Goal: Information Seeking & Learning: Learn about a topic

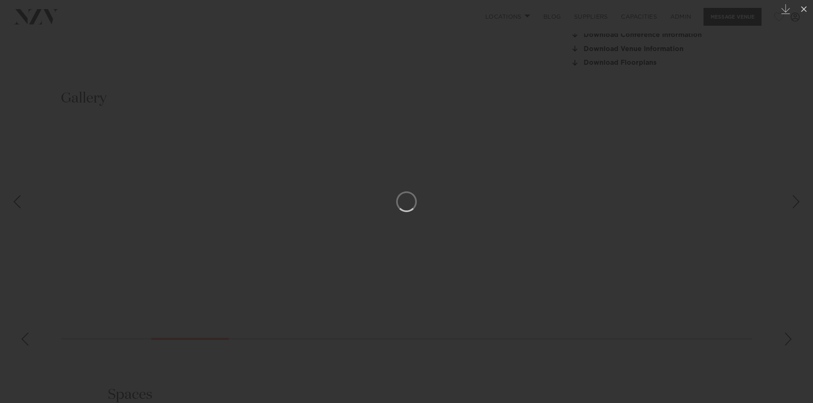
scroll to position [833, 0]
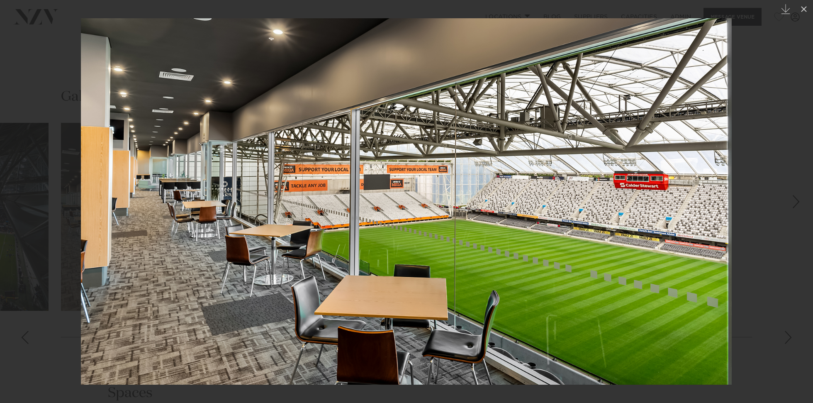
click at [43, 141] on div at bounding box center [406, 201] width 813 height 403
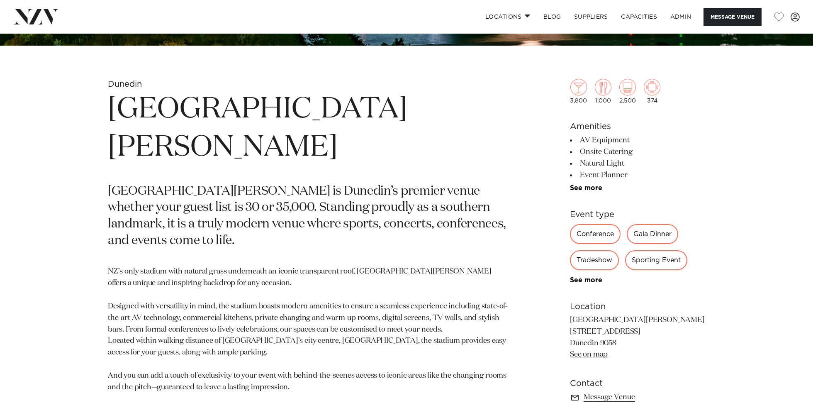
scroll to position [377, 0]
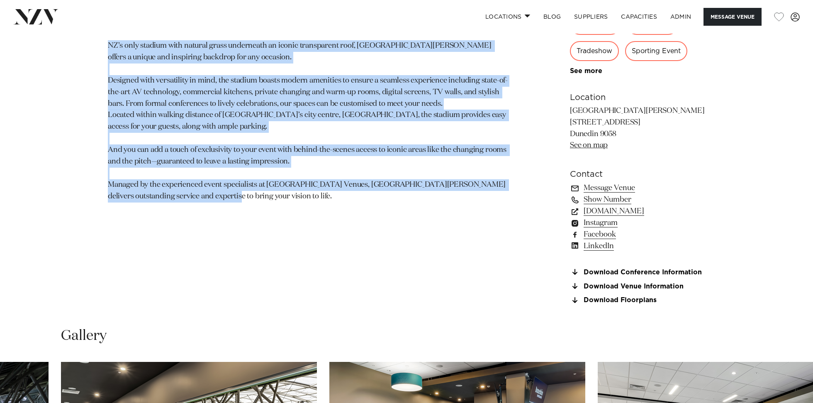
drag, startPoint x: 158, startPoint y: 143, endPoint x: 231, endPoint y: 163, distance: 75.4
click at [231, 163] on section "Dunedin Forsyth Barr Stadium Forsyth Barr Stadium is Dunedin’s premier venue wh…" at bounding box center [309, 83] width 403 height 461
copy section "Forsyth Barr Stadium Forsyth Barr Stadium is Dunedin’s premier venue whether yo…"
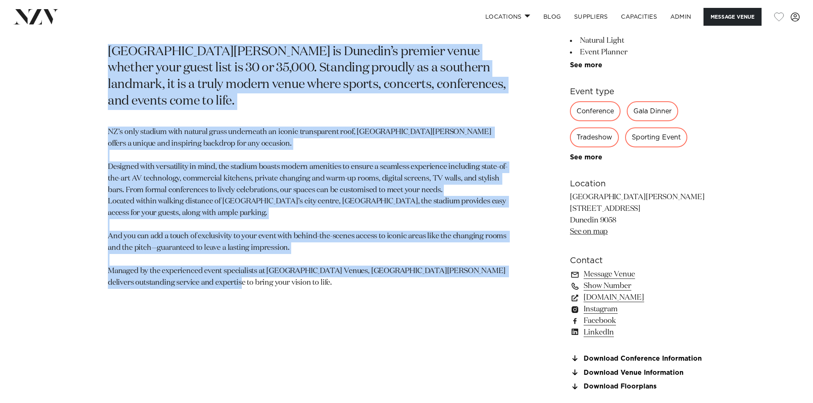
scroll to position [373, 0]
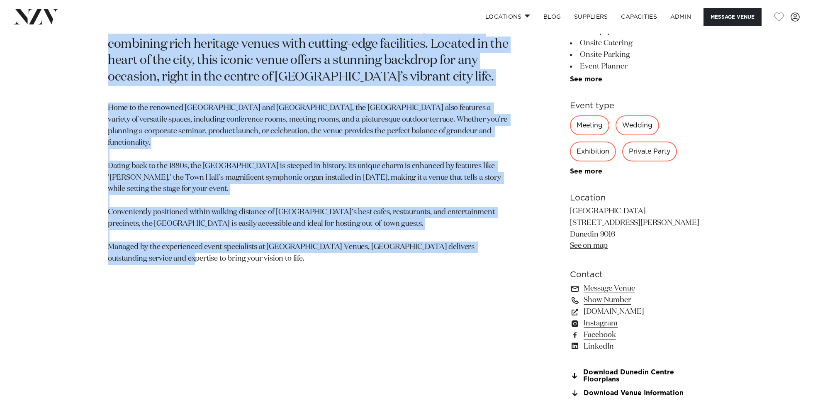
scroll to position [510, 0]
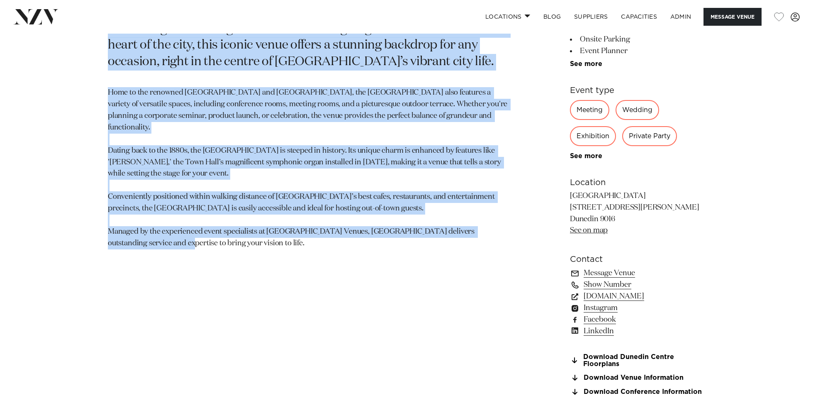
drag, startPoint x: 106, startPoint y: 172, endPoint x: 284, endPoint y: 246, distance: 193.0
click at [284, 246] on div "Dunedin The Dunedin Centre The Dunedin Centre is the ultimate destination for y…" at bounding box center [406, 171] width 706 height 467
copy section "The Dunedin Centre The Dunedin Centre is the ultimate destination for your even…"
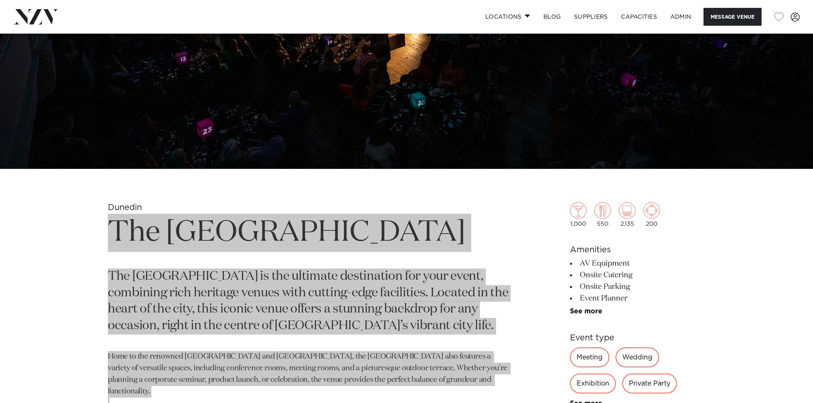
scroll to position [240, 0]
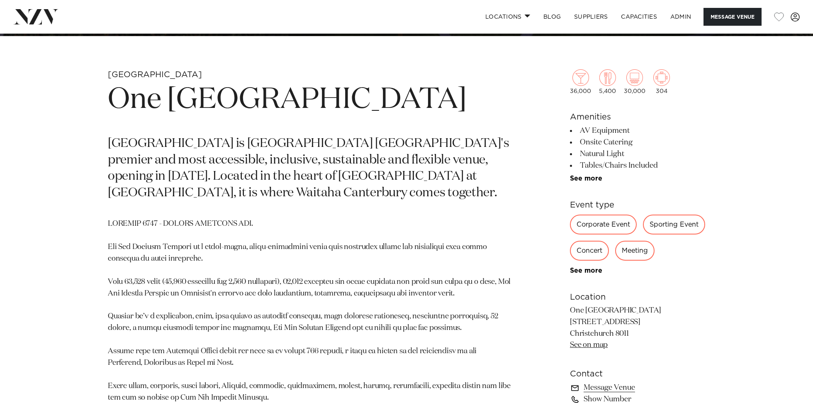
scroll to position [360, 0]
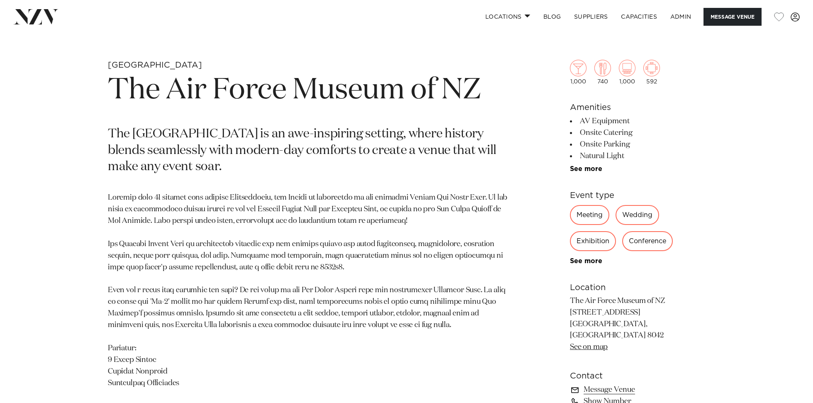
scroll to position [384, 0]
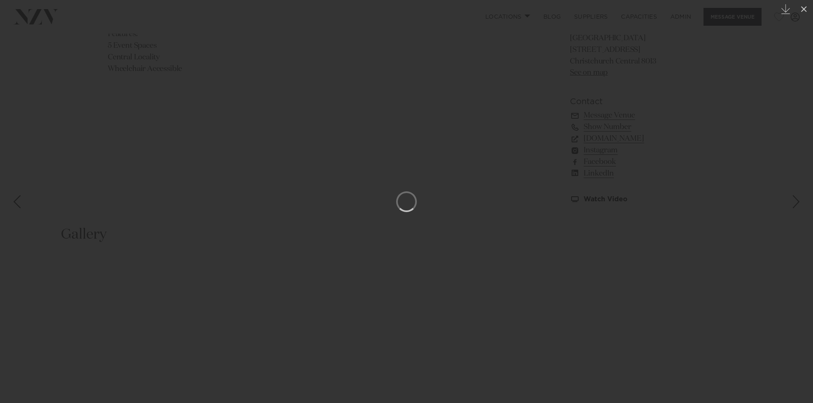
scroll to position [0, 855]
click at [48, 78] on div at bounding box center [406, 201] width 813 height 403
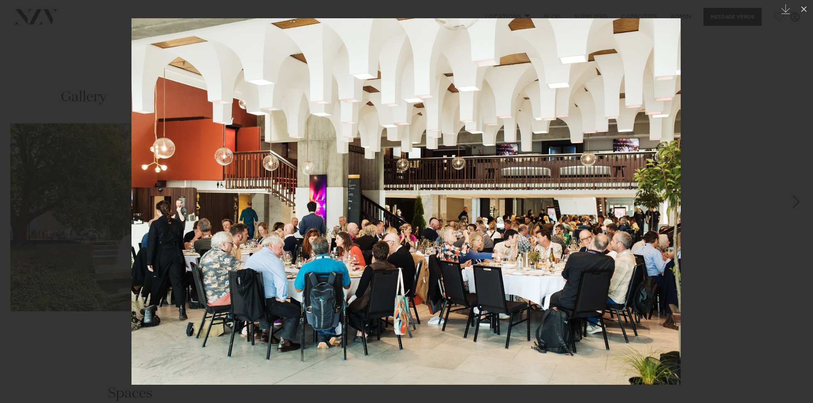
drag, startPoint x: 99, startPoint y: 40, endPoint x: 104, endPoint y: 36, distance: 6.7
click at [99, 40] on div at bounding box center [406, 201] width 813 height 403
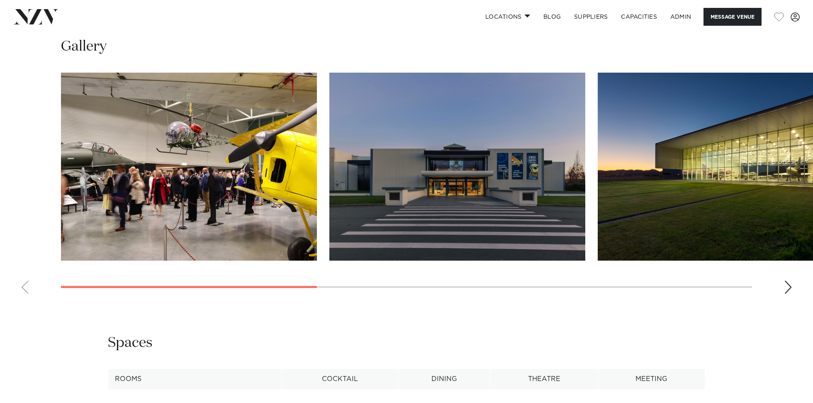
scroll to position [994, 0]
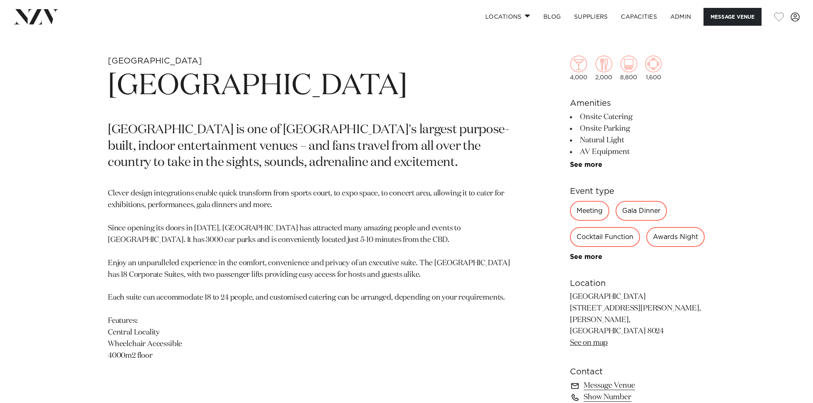
scroll to position [393, 0]
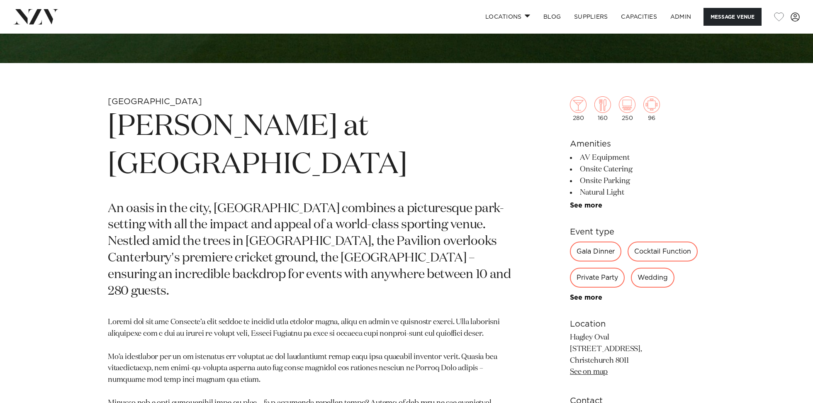
scroll to position [408, 0]
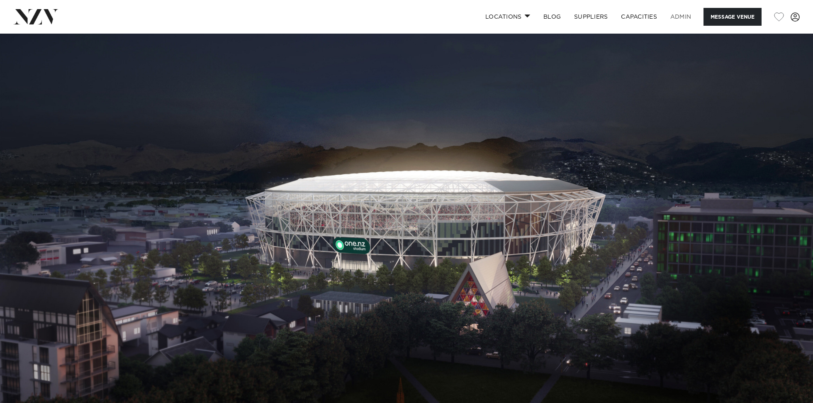
click at [681, 19] on link "ADMIN" at bounding box center [680, 17] width 34 height 18
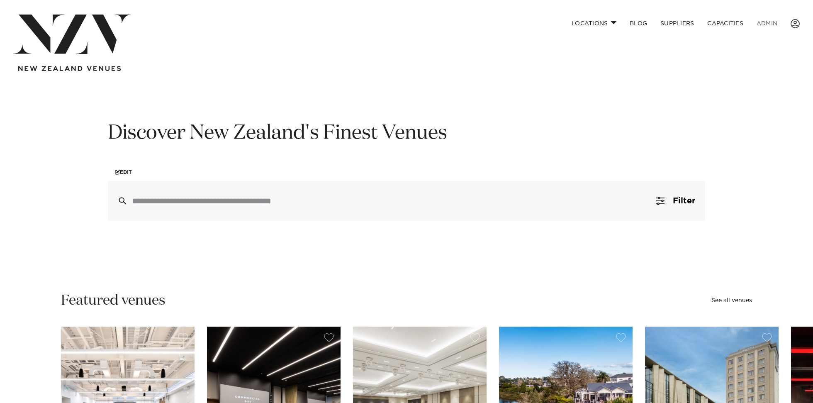
click at [770, 19] on link "ADMIN" at bounding box center [767, 24] width 34 height 18
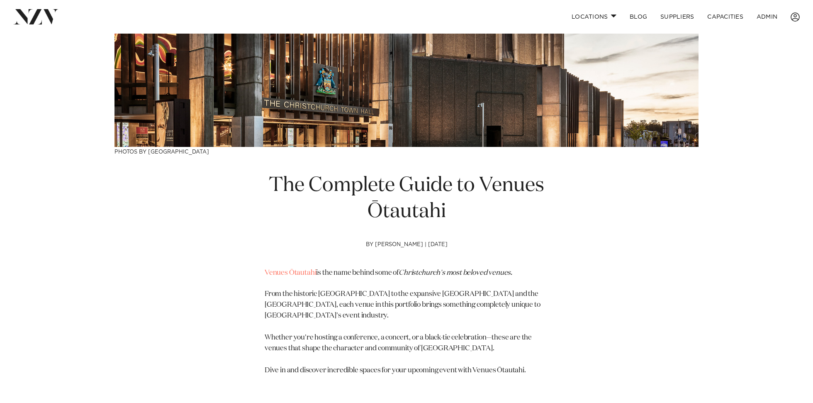
scroll to position [172, 0]
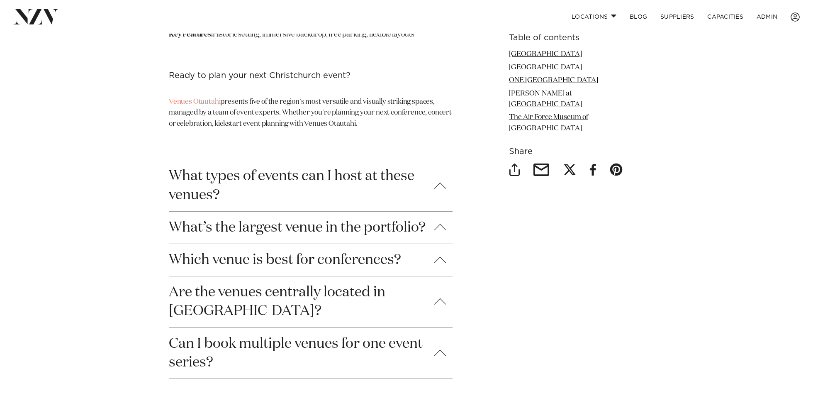
scroll to position [2826, 0]
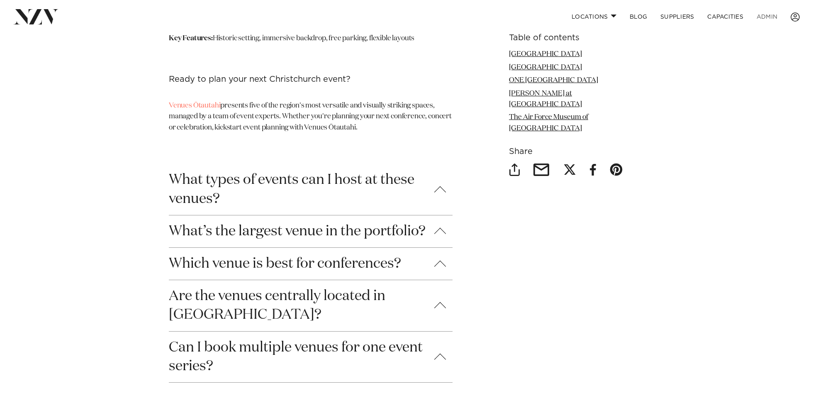
click at [770, 17] on link "ADMIN" at bounding box center [767, 17] width 34 height 18
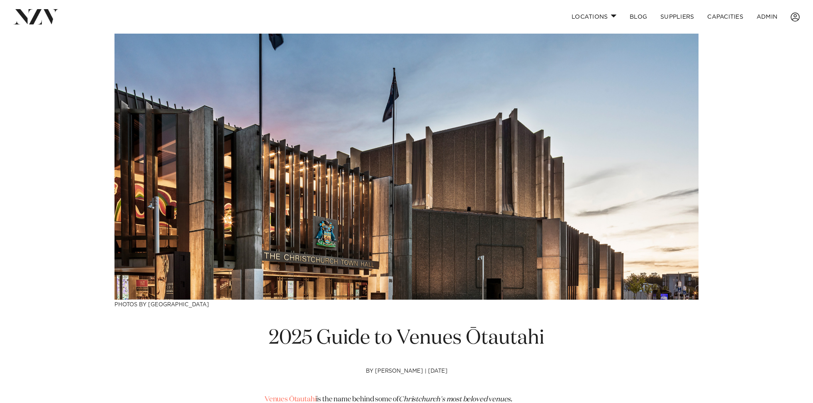
scroll to position [196, 0]
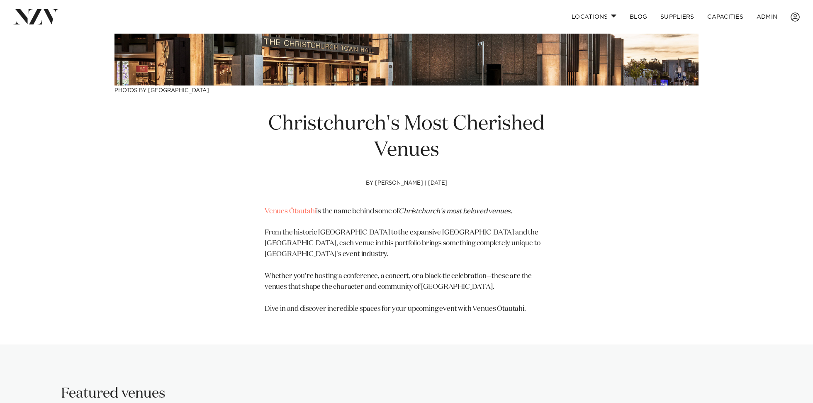
scroll to position [233, 0]
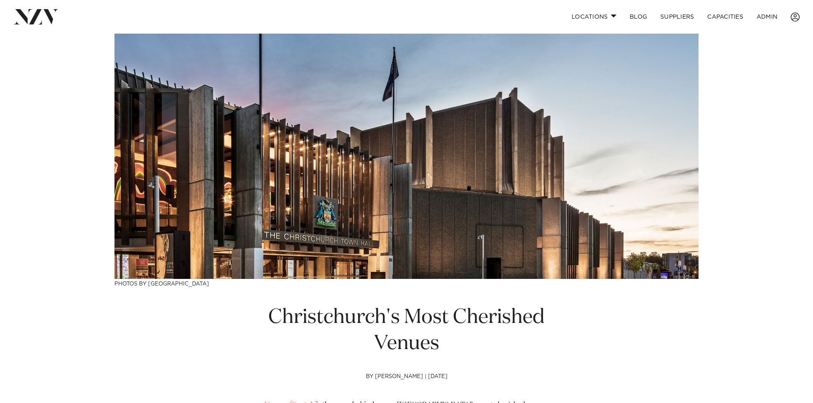
scroll to position [50, 0]
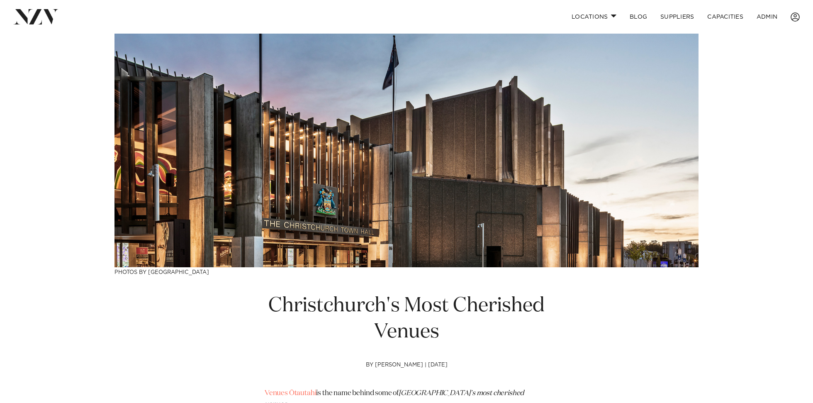
click at [465, 307] on h1 "Christchurch's Most Cherished Venues" at bounding box center [407, 319] width 284 height 52
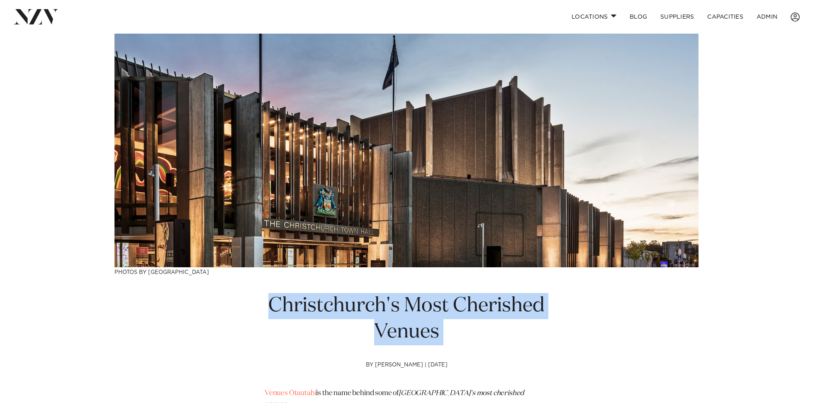
click at [465, 307] on h1 "Christchurch's Most Cherished Venues" at bounding box center [407, 319] width 284 height 52
copy section "Christchurch's Most Cherished Venues"
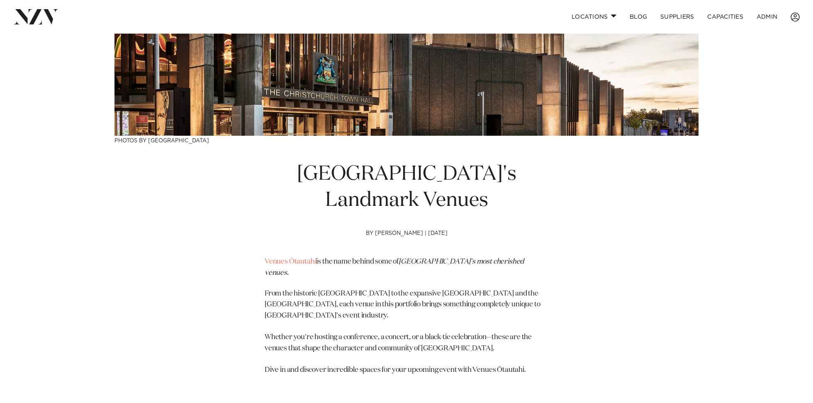
scroll to position [183, 0]
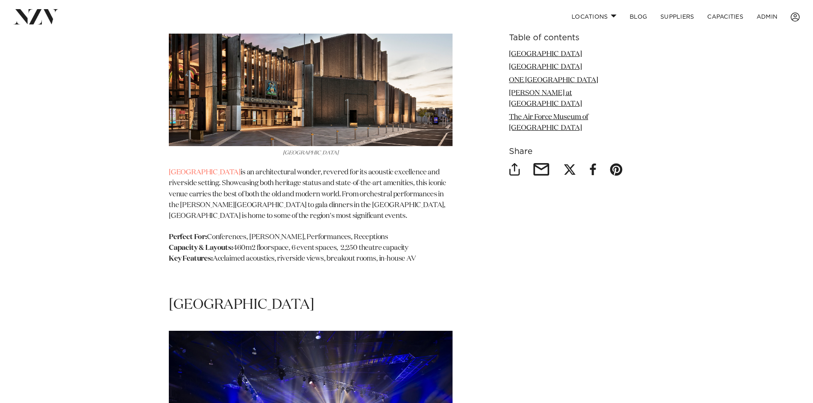
scroll to position [1201, 0]
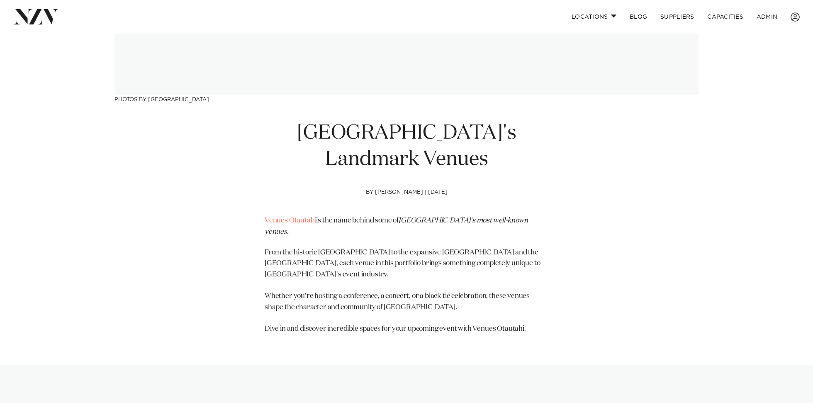
scroll to position [229, 0]
